Goal: Task Accomplishment & Management: Complete application form

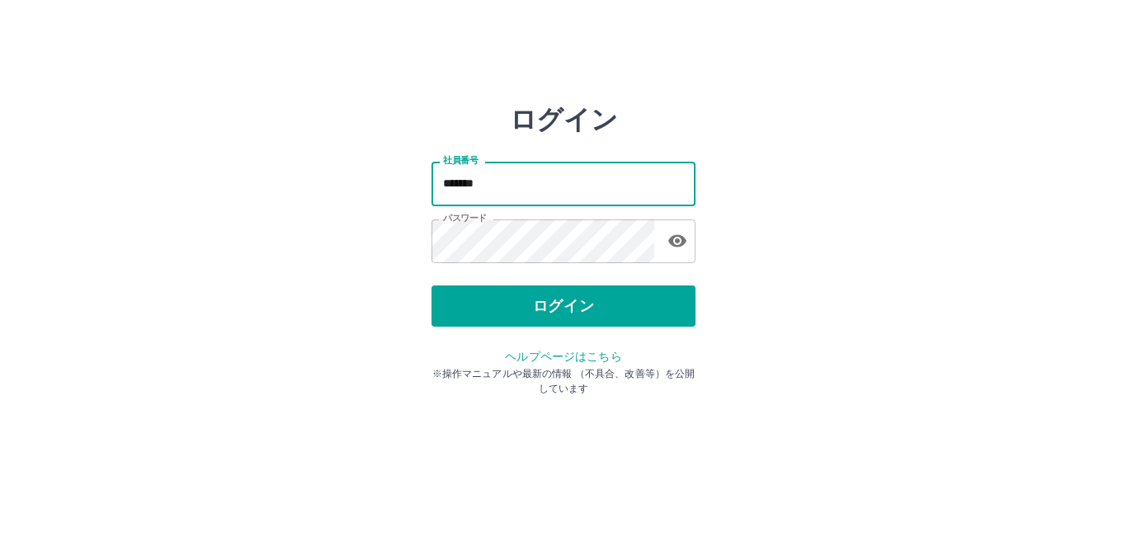
drag, startPoint x: 0, startPoint y: 0, endPoint x: 514, endPoint y: 205, distance: 553.2
click at [514, 205] on input "*******" at bounding box center [564, 184] width 264 height 44
type input "*******"
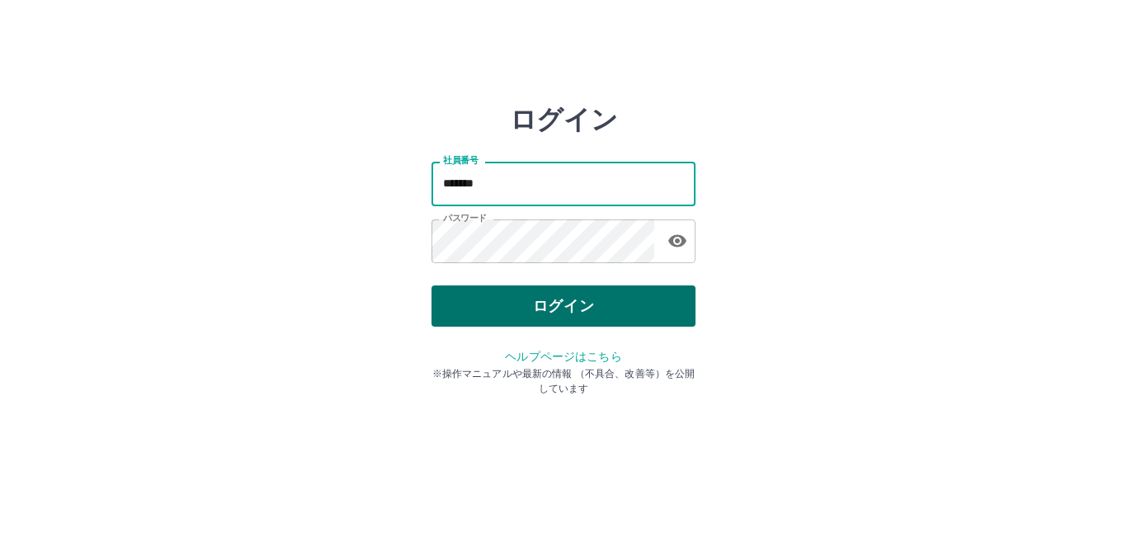
click at [614, 294] on button "ログイン" at bounding box center [564, 305] width 264 height 41
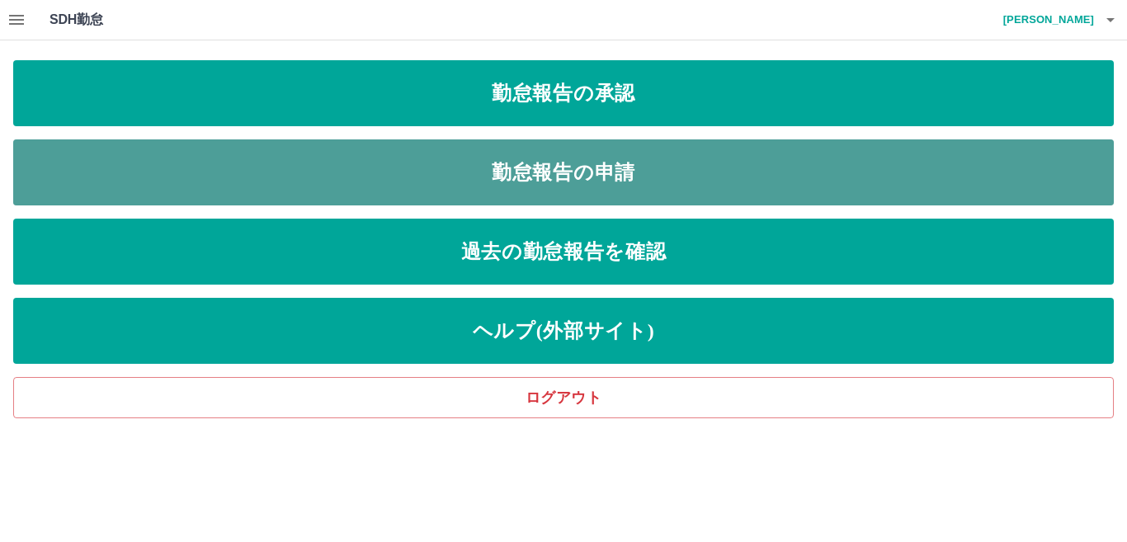
click at [628, 173] on link "勤怠報告の申請" at bounding box center [563, 172] width 1101 height 66
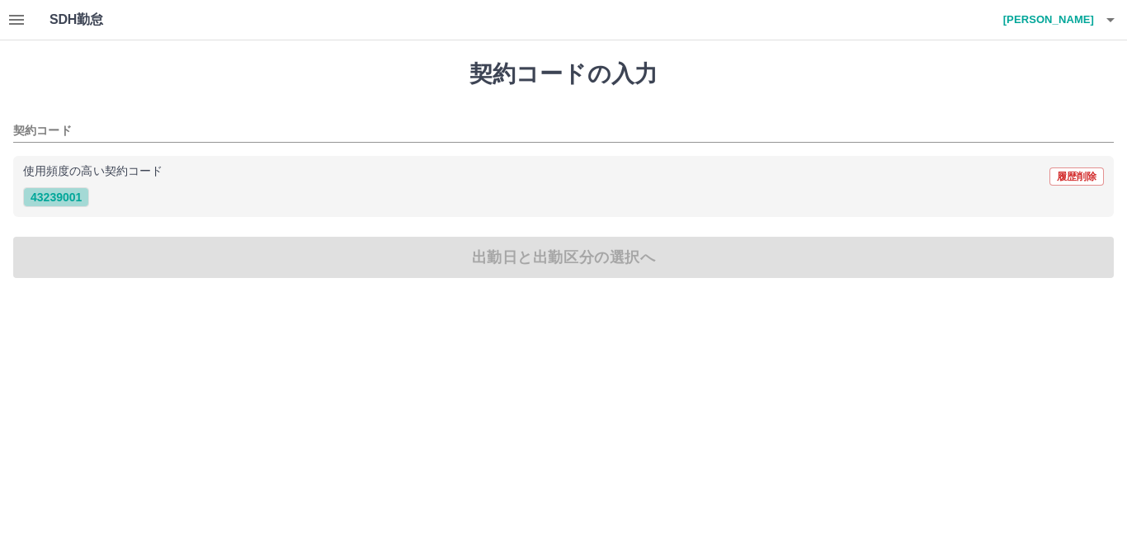
click at [86, 194] on button "43239001" at bounding box center [56, 197] width 66 height 20
type input "********"
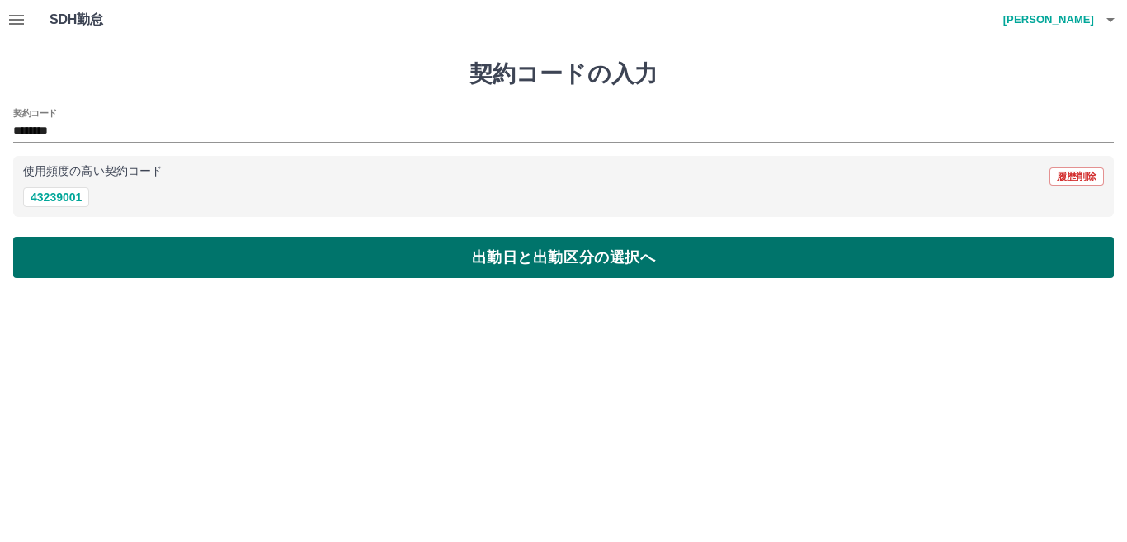
click at [111, 251] on button "出勤日と出勤区分の選択へ" at bounding box center [563, 257] width 1101 height 41
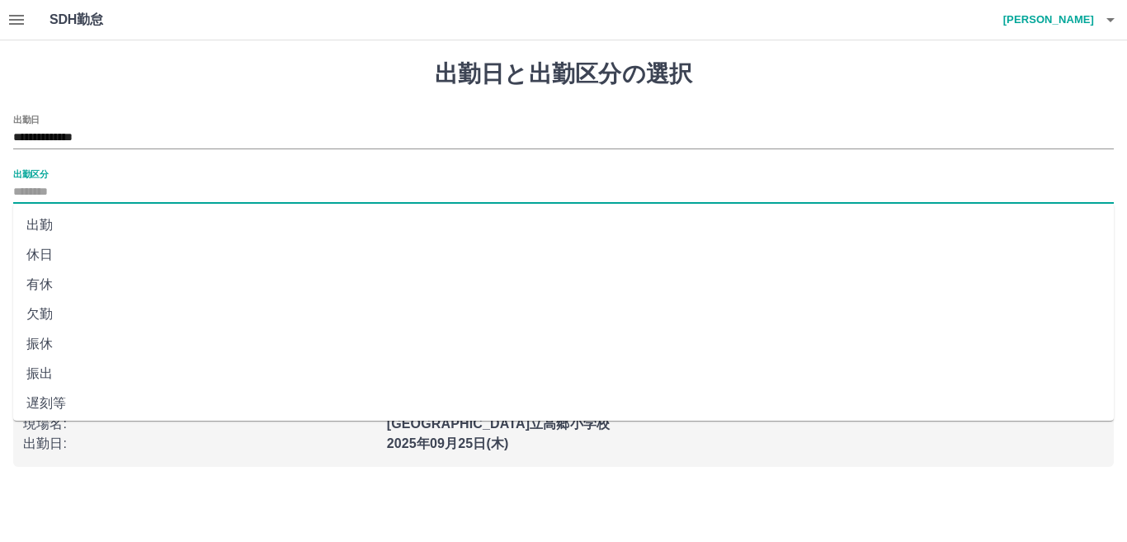
click at [26, 187] on input "出勤区分" at bounding box center [563, 192] width 1101 height 21
click at [26, 218] on li "出勤" at bounding box center [563, 225] width 1101 height 30
type input "**"
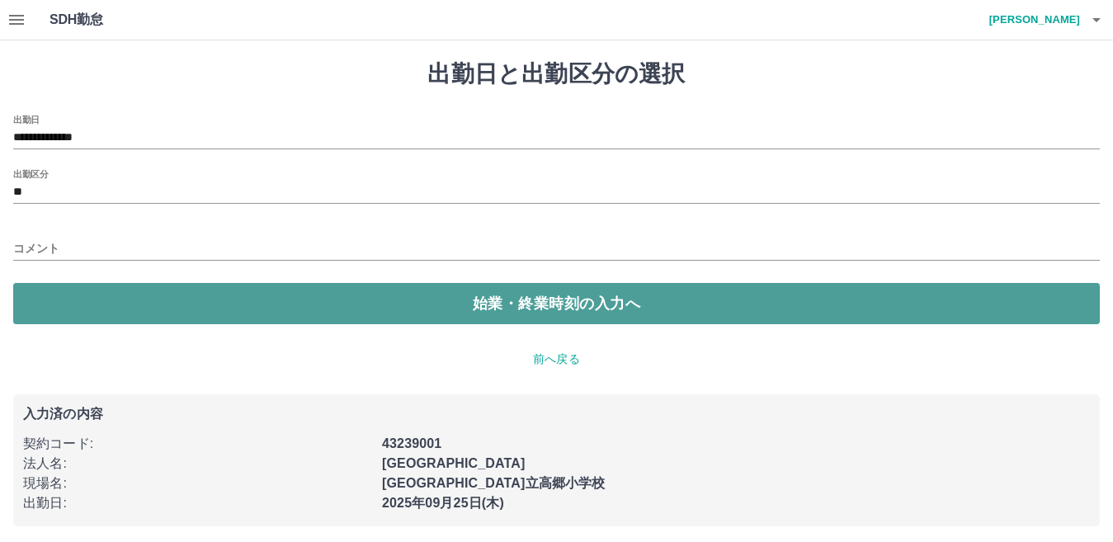
click at [66, 309] on button "始業・終業時刻の入力へ" at bounding box center [556, 303] width 1087 height 41
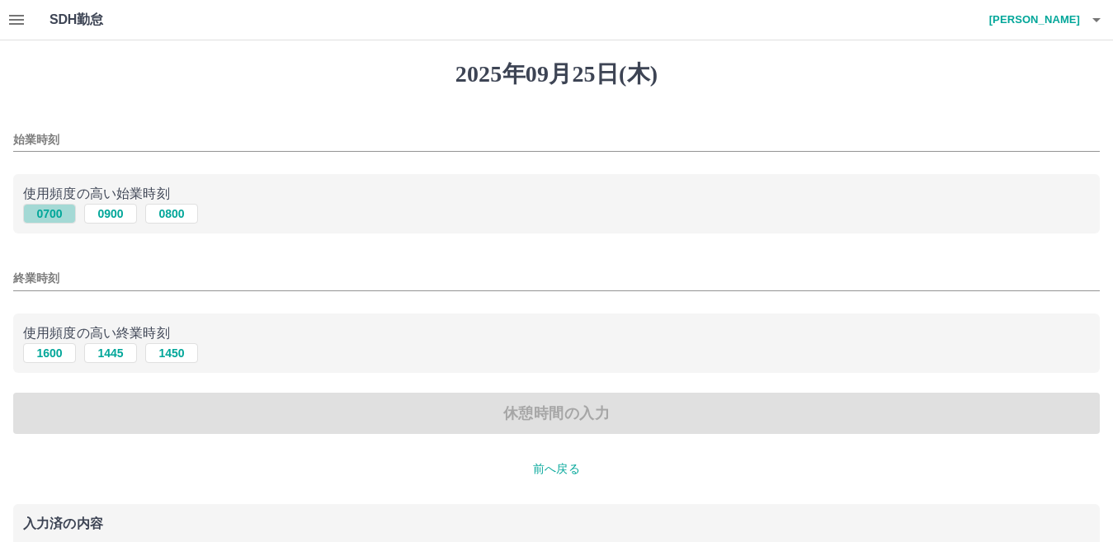
click at [48, 219] on button "0700" at bounding box center [49, 214] width 53 height 20
type input "****"
click at [48, 288] on input "終業時刻" at bounding box center [556, 278] width 1087 height 24
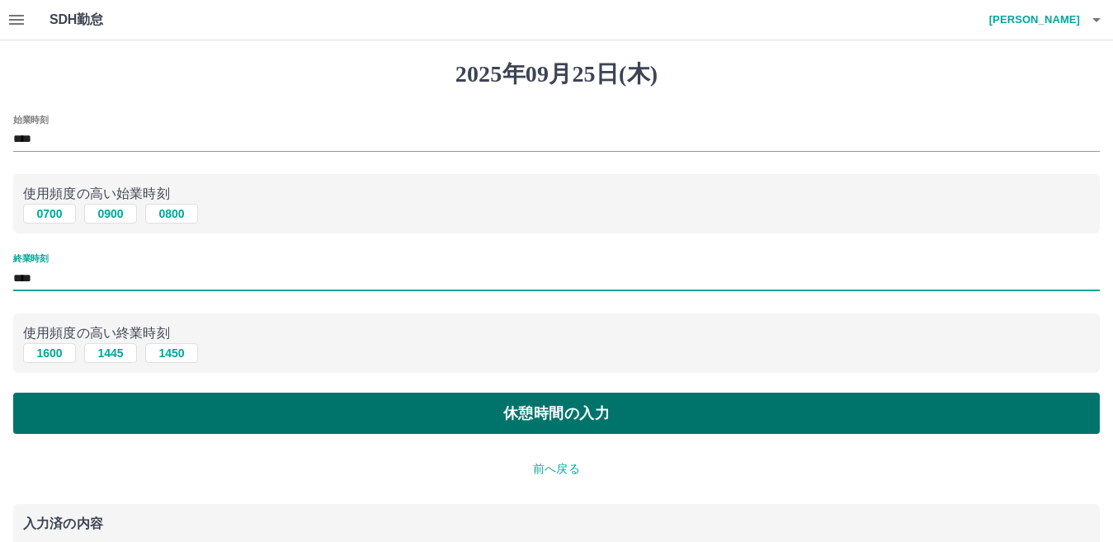
type input "****"
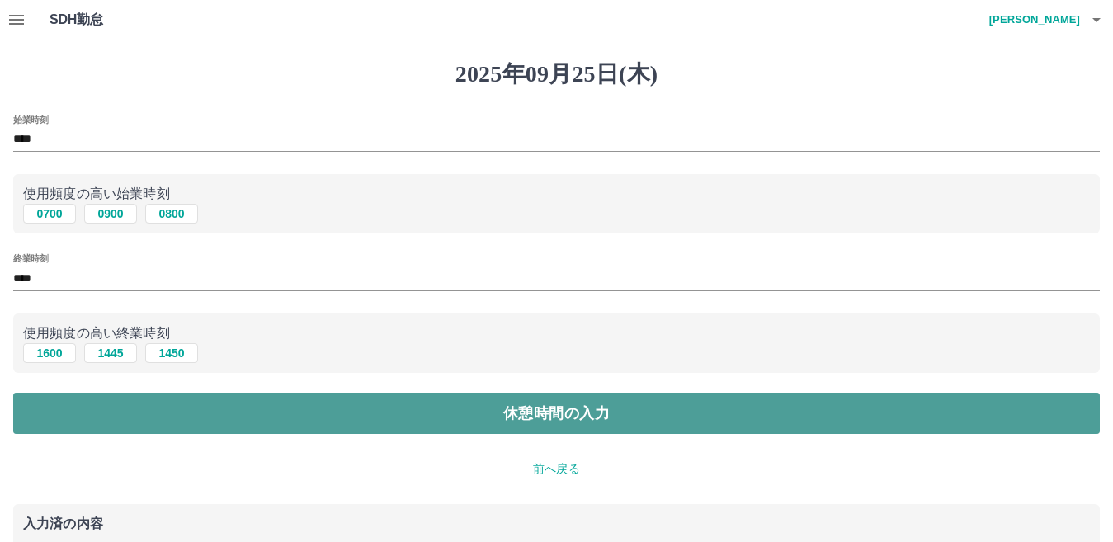
click at [161, 413] on button "休憩時間の入力" at bounding box center [556, 413] width 1087 height 41
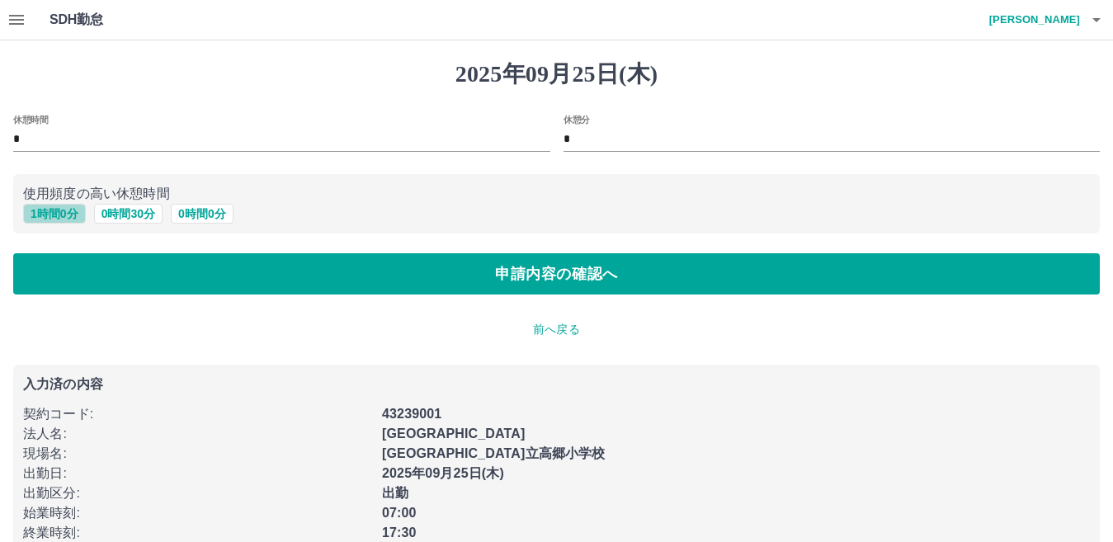
click at [63, 215] on button "1 時間 0 分" at bounding box center [54, 214] width 63 height 20
type input "*"
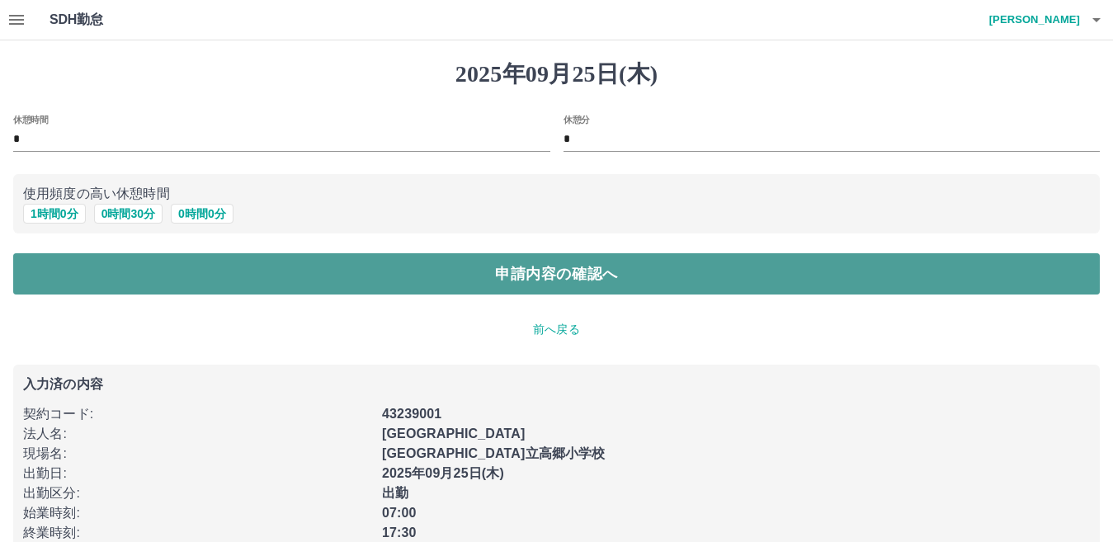
click at [239, 275] on button "申請内容の確認へ" at bounding box center [556, 273] width 1087 height 41
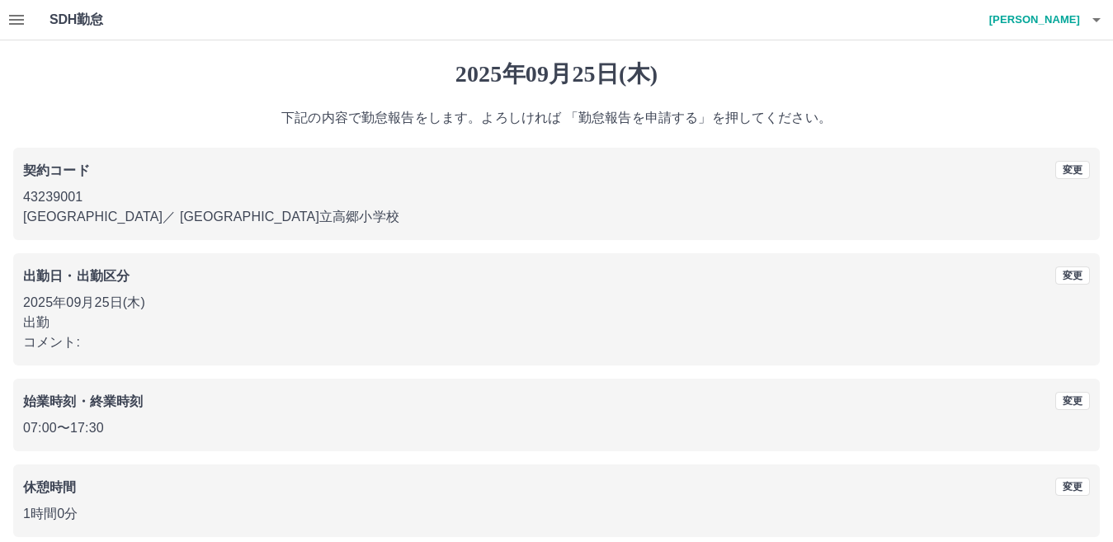
scroll to position [76, 0]
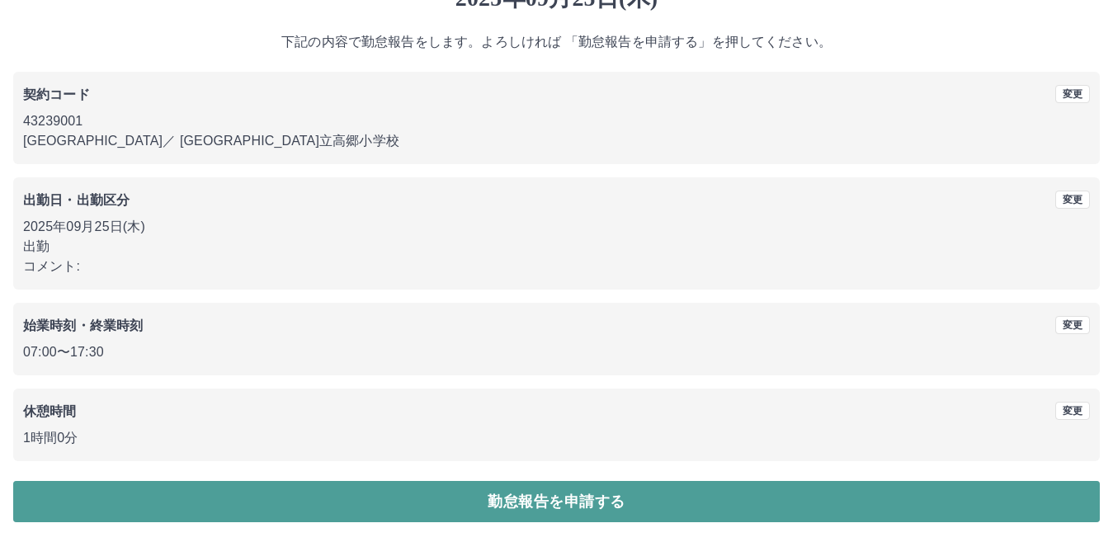
click at [325, 495] on button "勤怠報告を申請する" at bounding box center [556, 501] width 1087 height 41
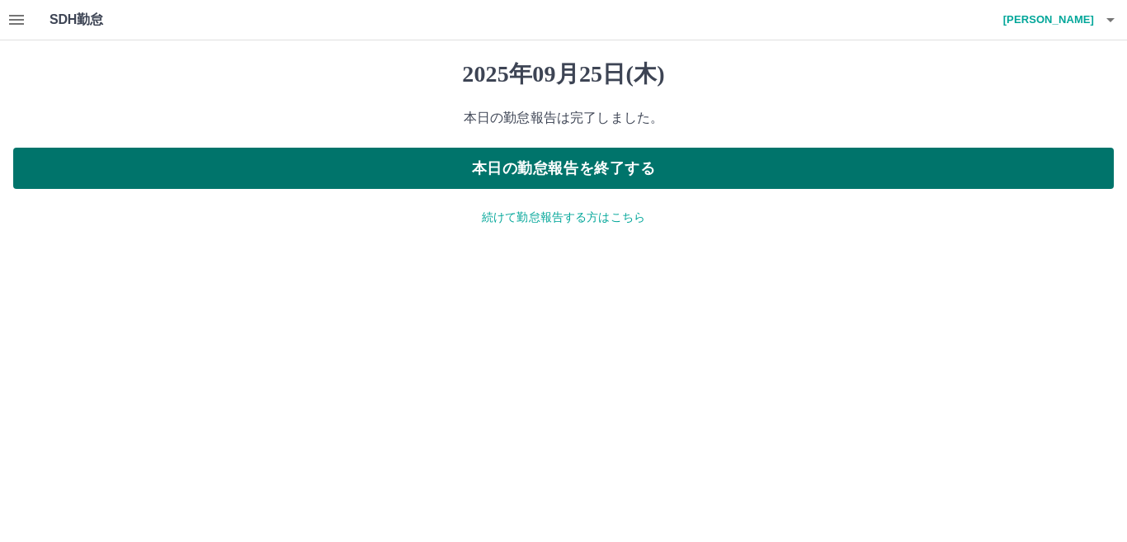
click at [596, 162] on button "本日の勤怠報告を終了する" at bounding box center [563, 168] width 1101 height 41
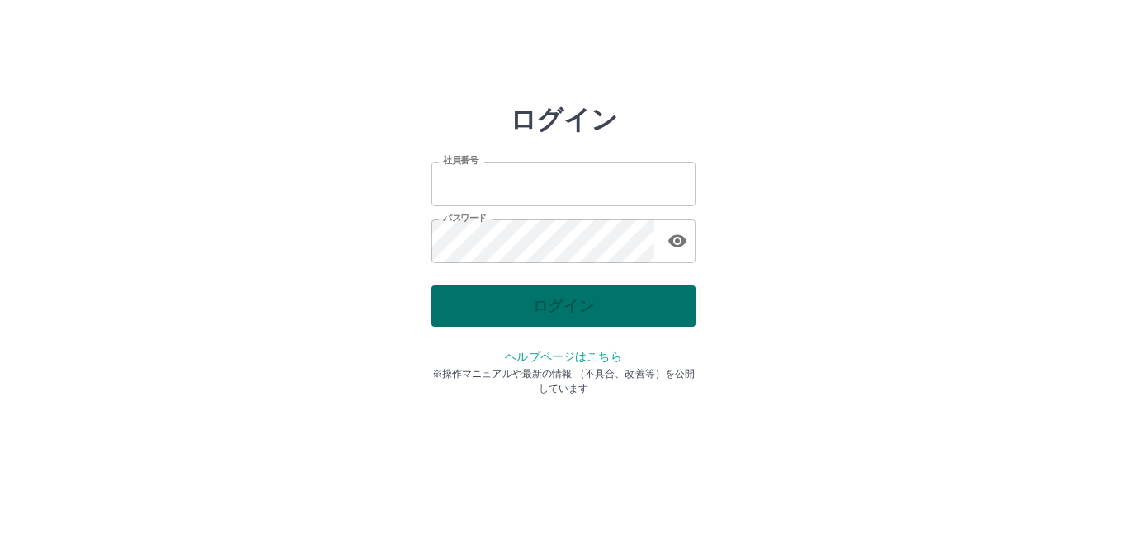
type input "*******"
click at [504, 298] on div "ログイン" at bounding box center [564, 305] width 264 height 41
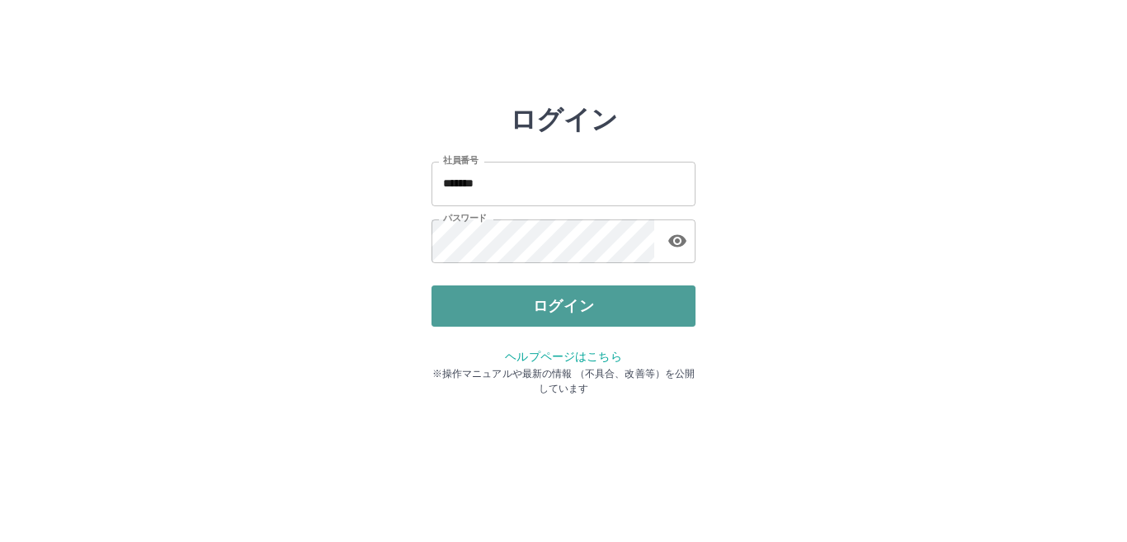
click at [504, 298] on button "ログイン" at bounding box center [564, 305] width 264 height 41
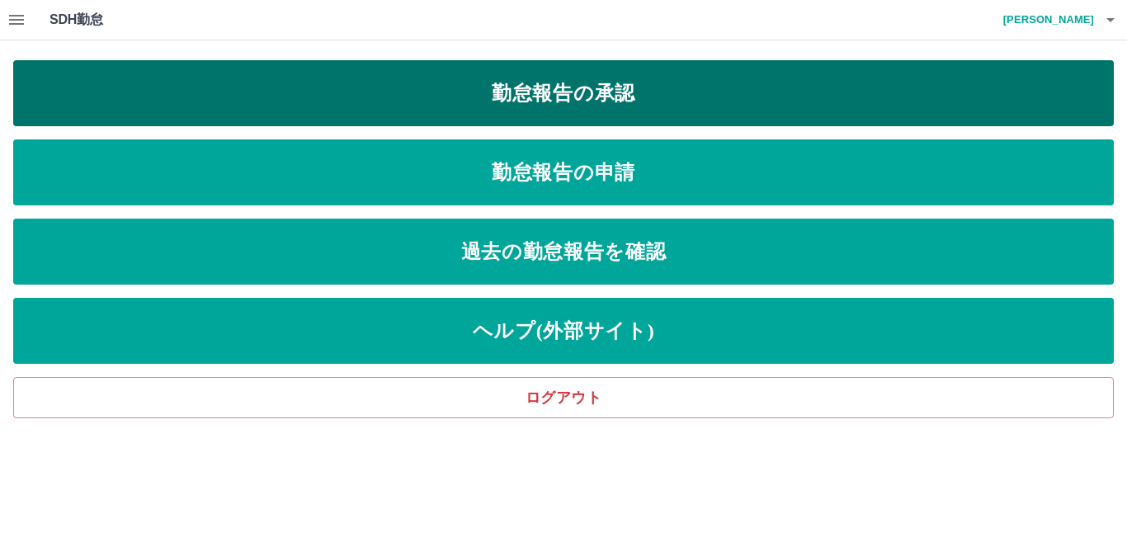
click at [531, 89] on link "勤怠報告の承認" at bounding box center [563, 93] width 1101 height 66
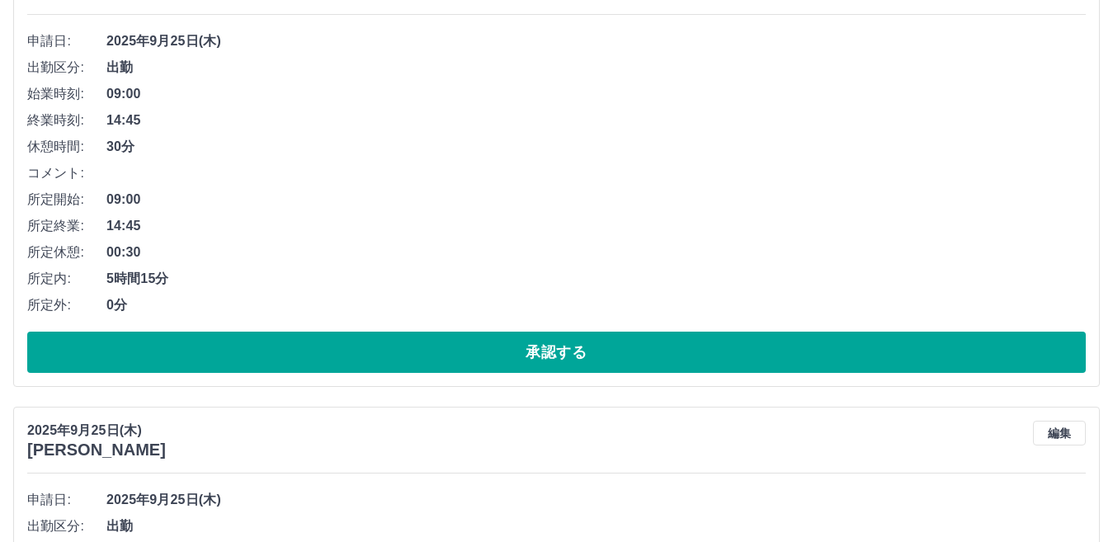
scroll to position [248, 0]
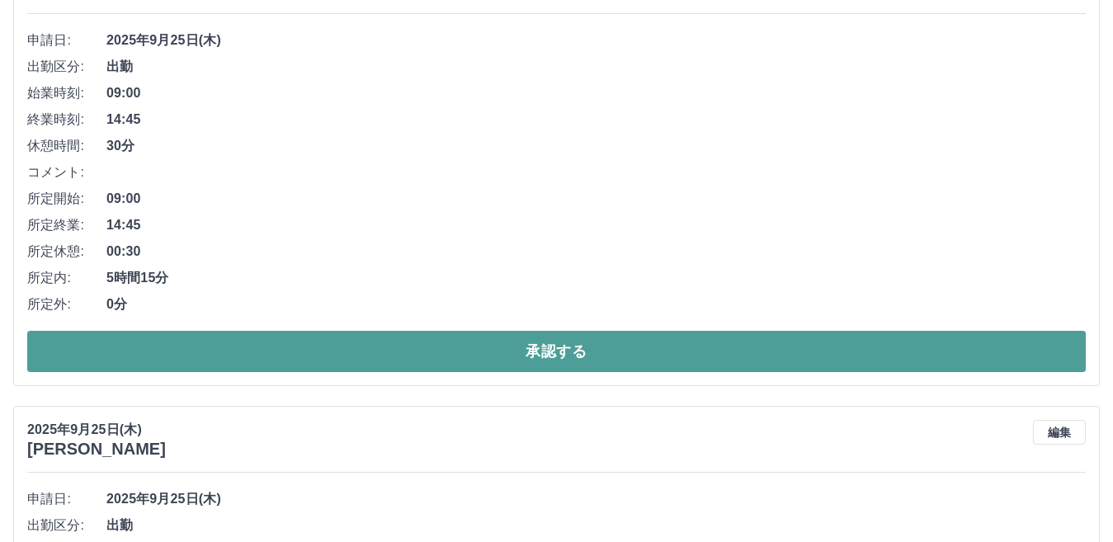
click at [604, 337] on button "承認する" at bounding box center [556, 351] width 1059 height 41
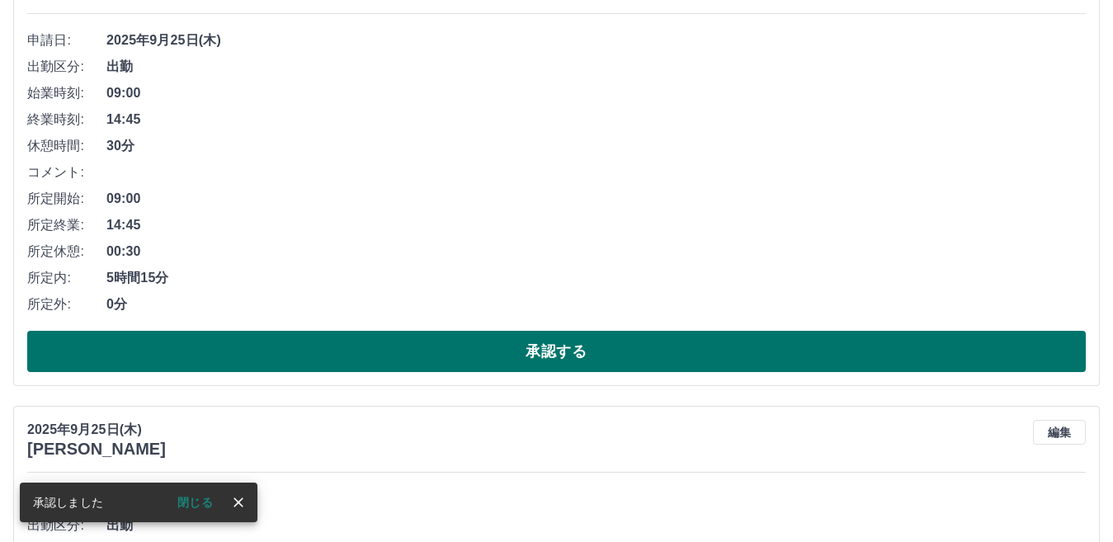
click at [587, 342] on button "承認する" at bounding box center [556, 351] width 1059 height 41
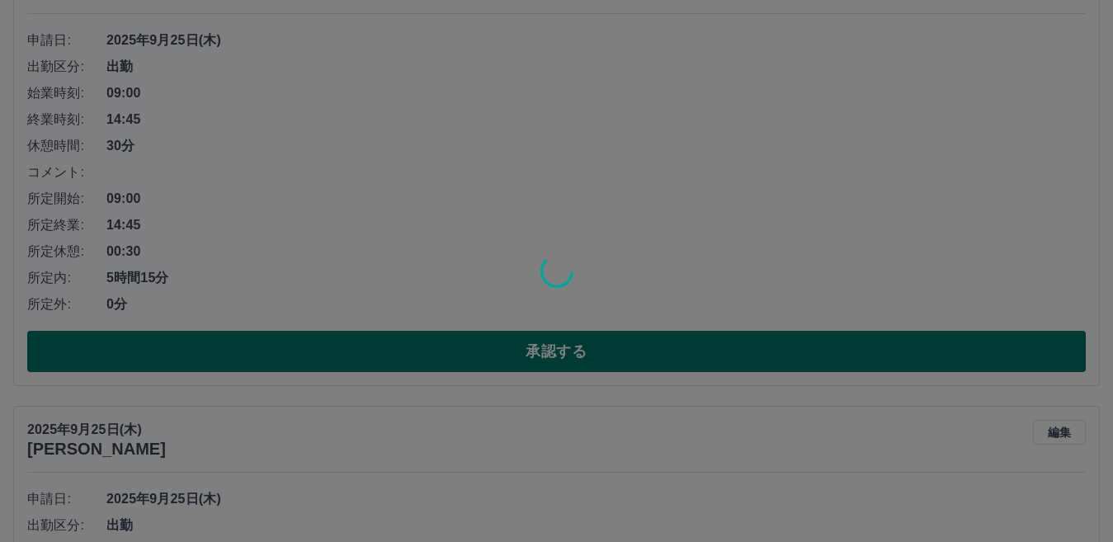
click at [587, 342] on div at bounding box center [556, 271] width 1113 height 542
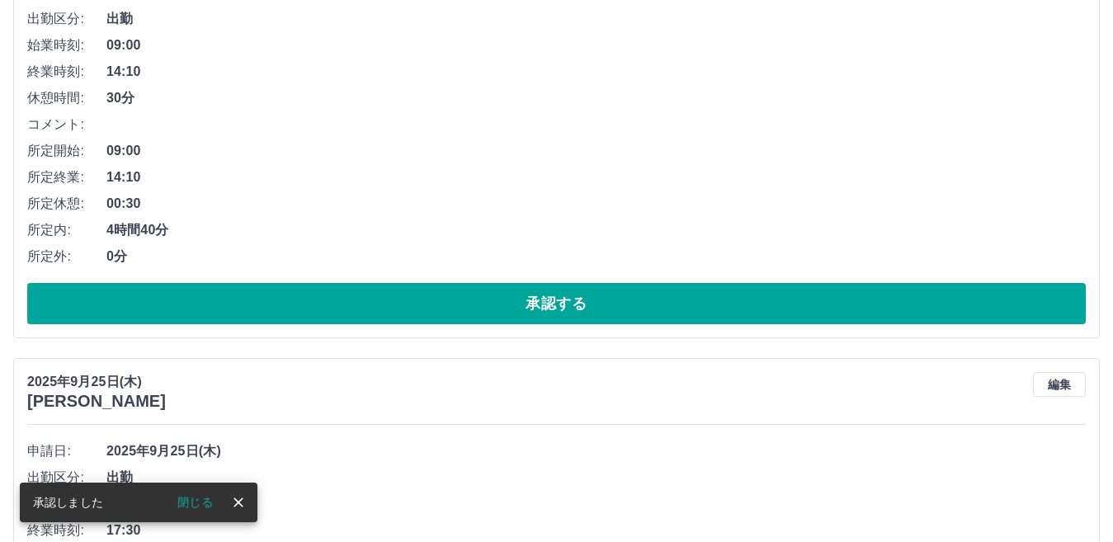
scroll to position [325, 0]
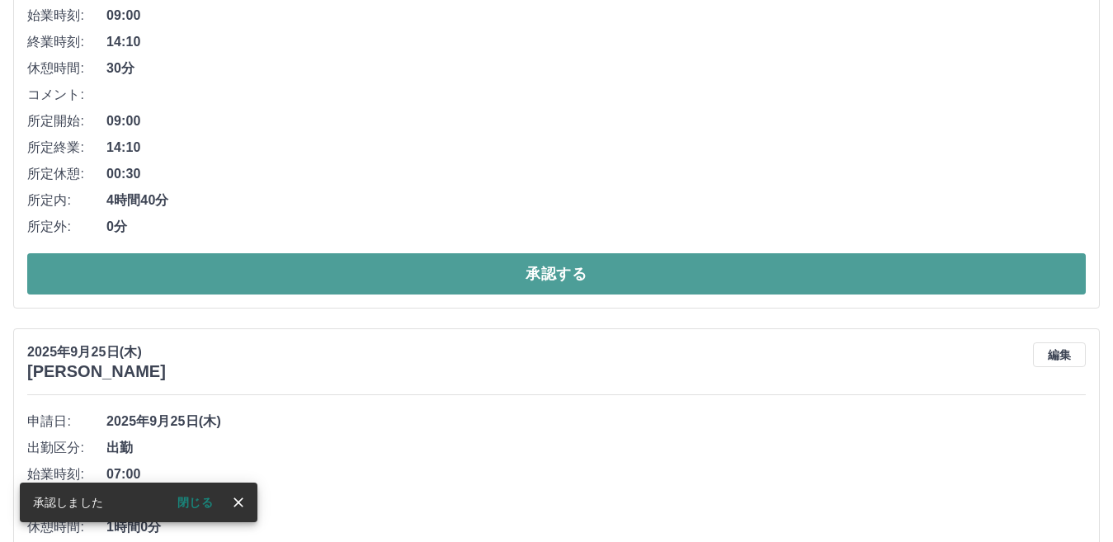
click at [583, 275] on button "承認する" at bounding box center [556, 273] width 1059 height 41
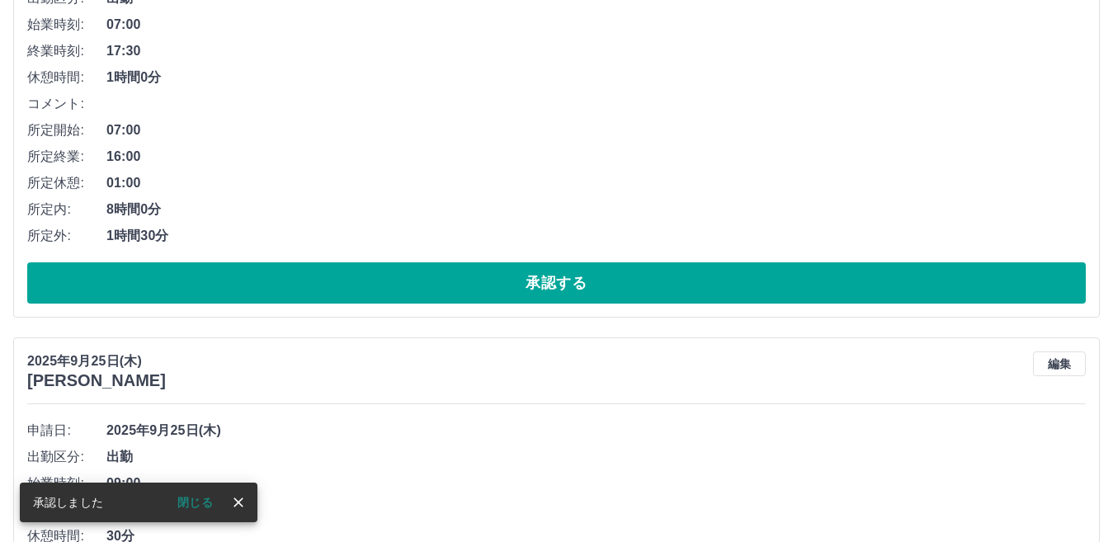
scroll to position [330, 0]
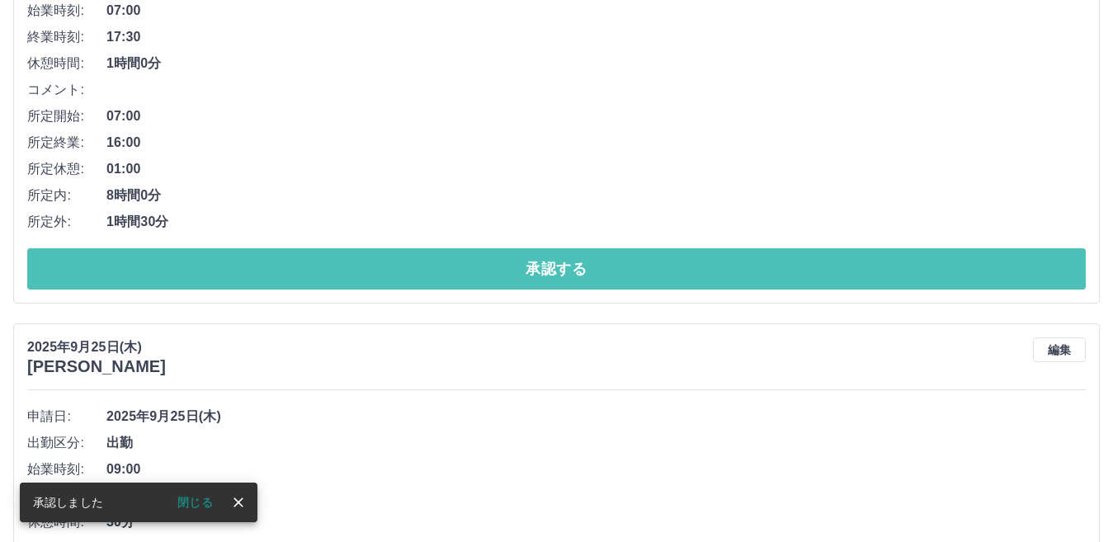
click at [583, 275] on button "承認する" at bounding box center [556, 268] width 1059 height 41
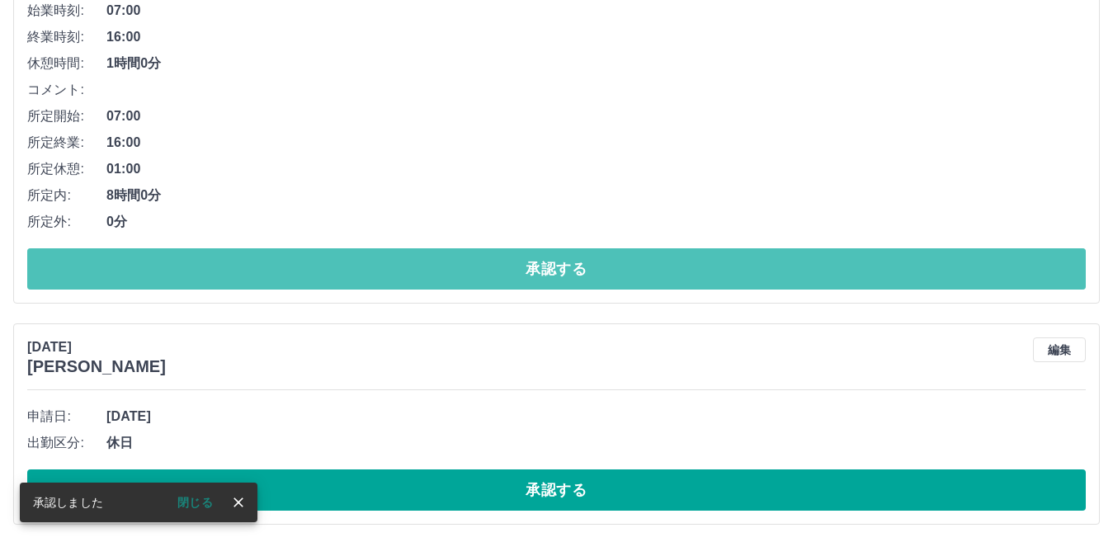
click at [583, 275] on button "承認する" at bounding box center [556, 268] width 1059 height 41
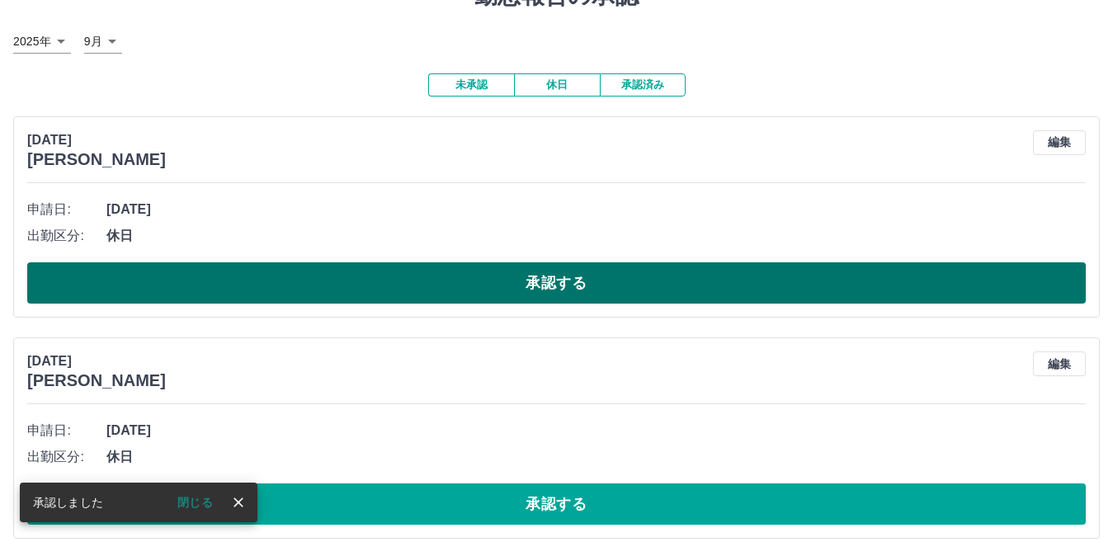
scroll to position [83, 0]
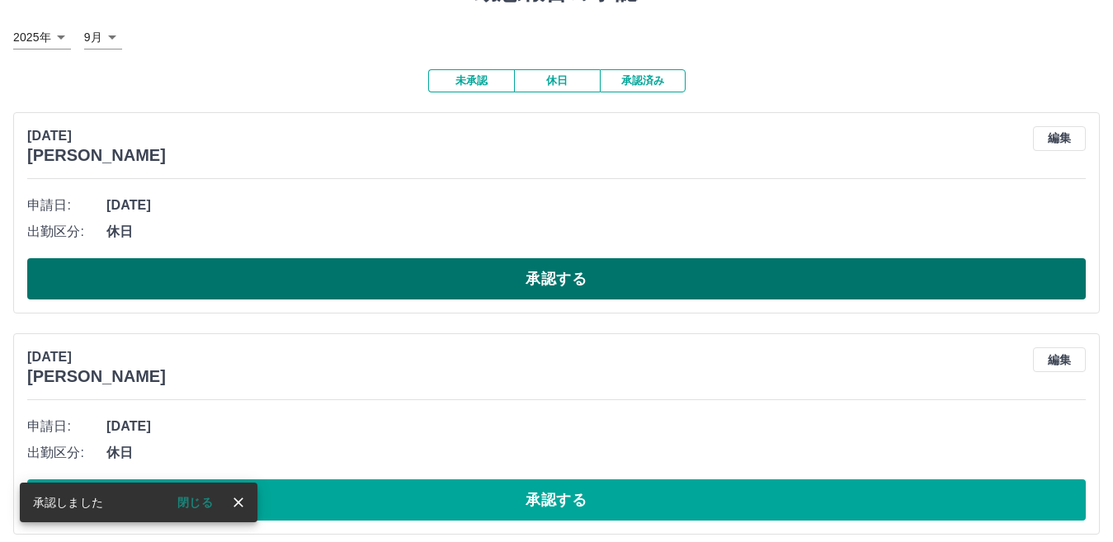
click at [588, 271] on button "承認する" at bounding box center [556, 278] width 1059 height 41
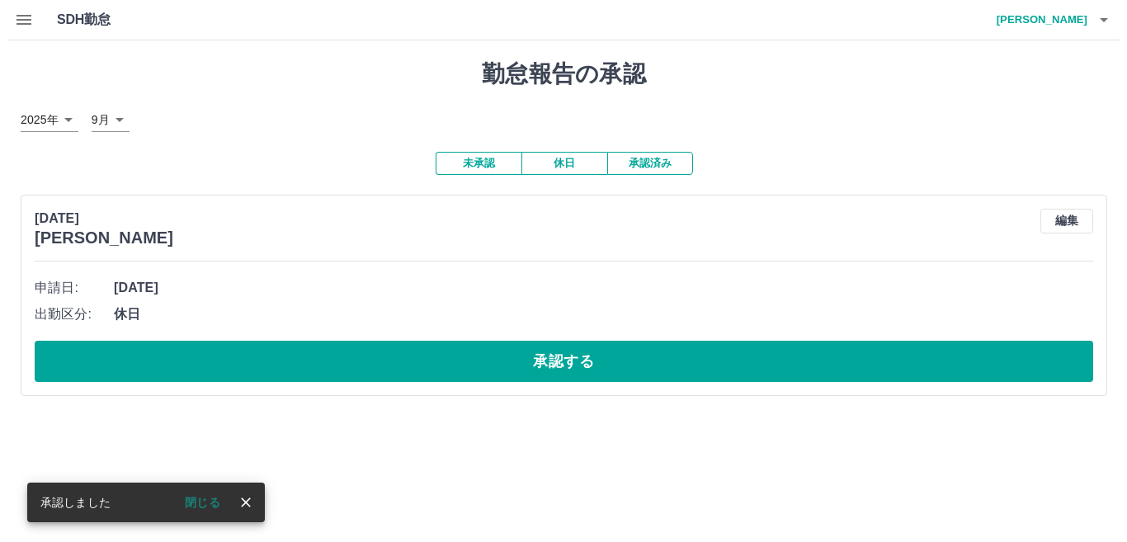
scroll to position [0, 0]
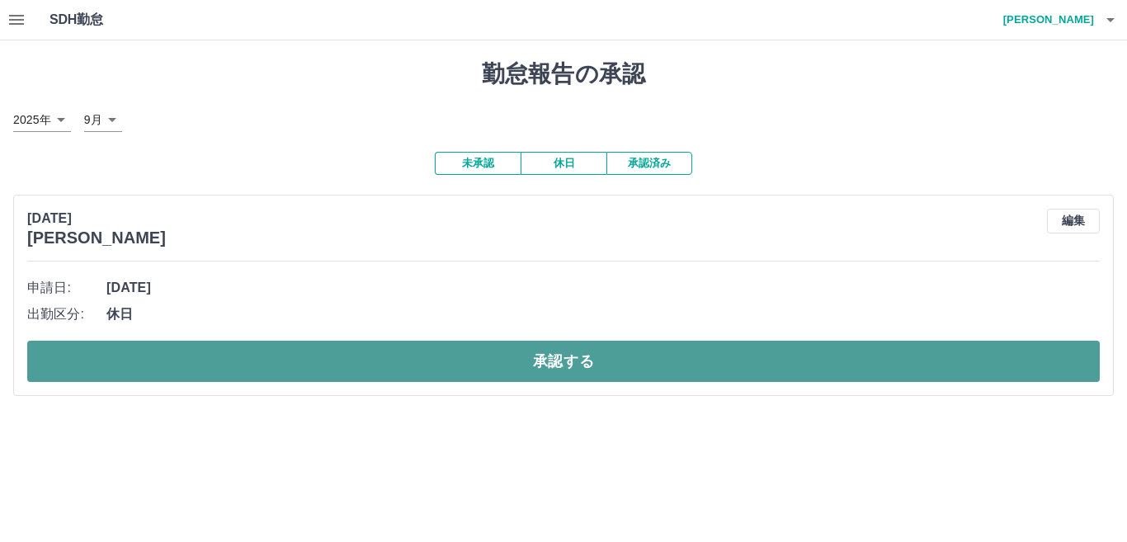
click at [623, 356] on button "承認する" at bounding box center [563, 361] width 1073 height 41
